Goal: Task Accomplishment & Management: Manage account settings

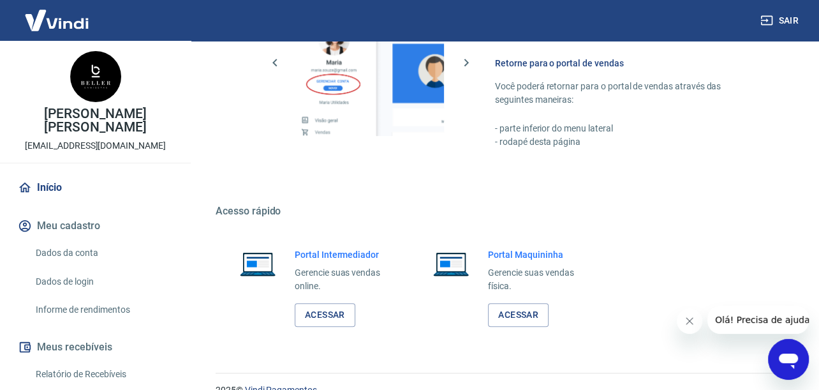
scroll to position [636, 0]
click at [310, 306] on link "Acessar" at bounding box center [325, 314] width 61 height 24
